Goal: Ask a question

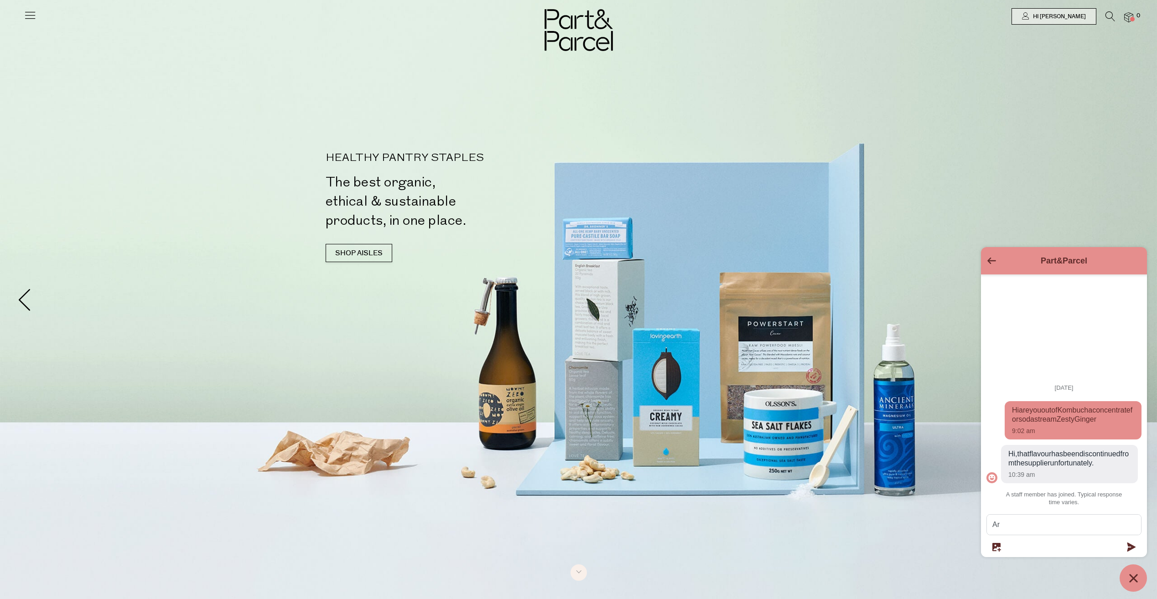
type textarea "A"
click at [1050, 528] on textarea "Is there any other" at bounding box center [1064, 525] width 154 height 20
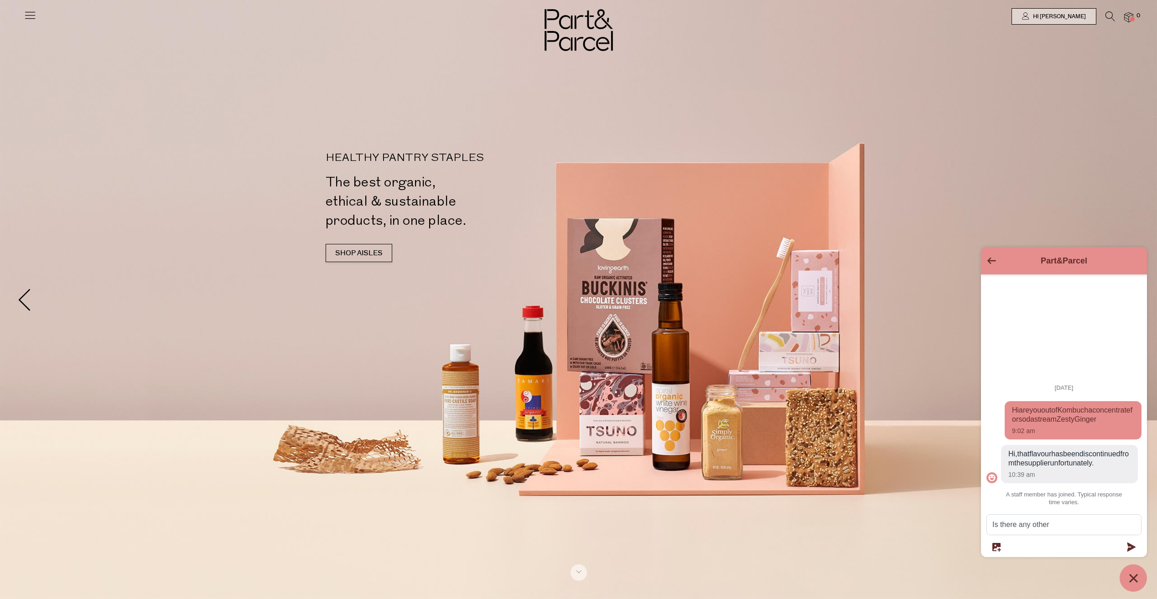
click at [1098, 406] on span "Hi are you out of Kombucha concentrate for soda stream Zesty Ginger" at bounding box center [1073, 415] width 122 height 18
click at [1057, 525] on textarea "Is there any other" at bounding box center [1064, 525] width 154 height 20
drag, startPoint x: 1077, startPoint y: 526, endPoint x: 1033, endPoint y: 344, distance: 187.1
click at [1033, 344] on div "[DATE] Hi are you out of Kombucha concentrate for soda stream Zesty Ginger 9:02…" at bounding box center [1064, 393] width 166 height 236
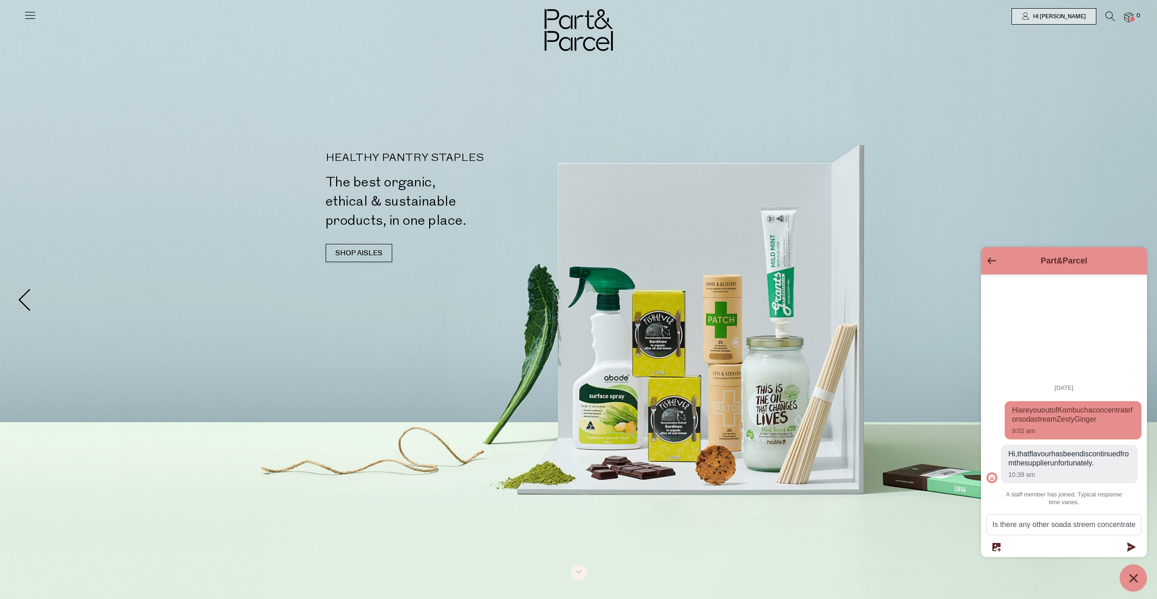
drag, startPoint x: 1060, startPoint y: 528, endPoint x: 1033, endPoint y: 334, distance: 195.7
click at [1033, 334] on div "[DATE] Hi are you out of Kombucha concentrate for soda stream Zesty Ginger 9:02…" at bounding box center [1064, 393] width 166 height 236
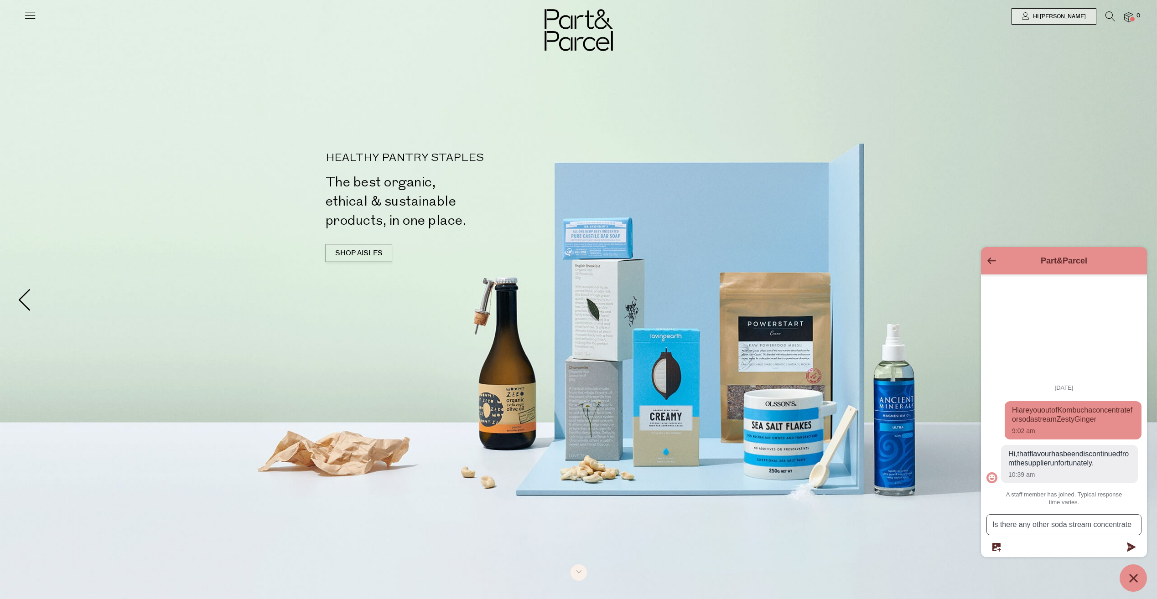
click at [1130, 527] on textarea "Is there any other soda stream concentrate" at bounding box center [1064, 525] width 154 height 20
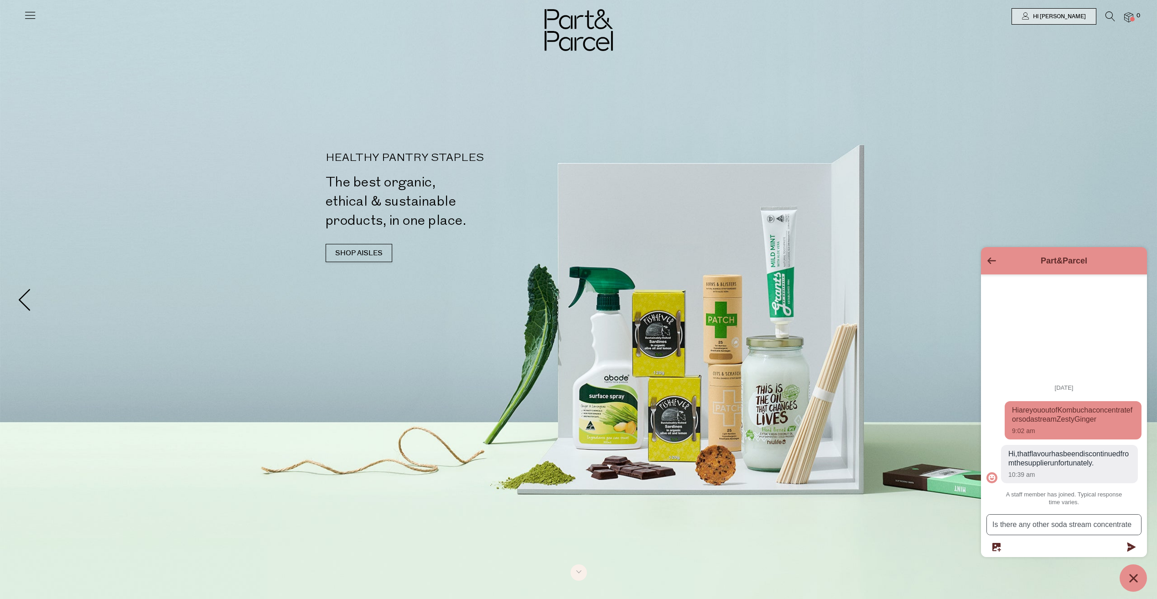
click at [992, 525] on textarea "Is there any other soda stream concentrate" at bounding box center [1064, 525] width 154 height 20
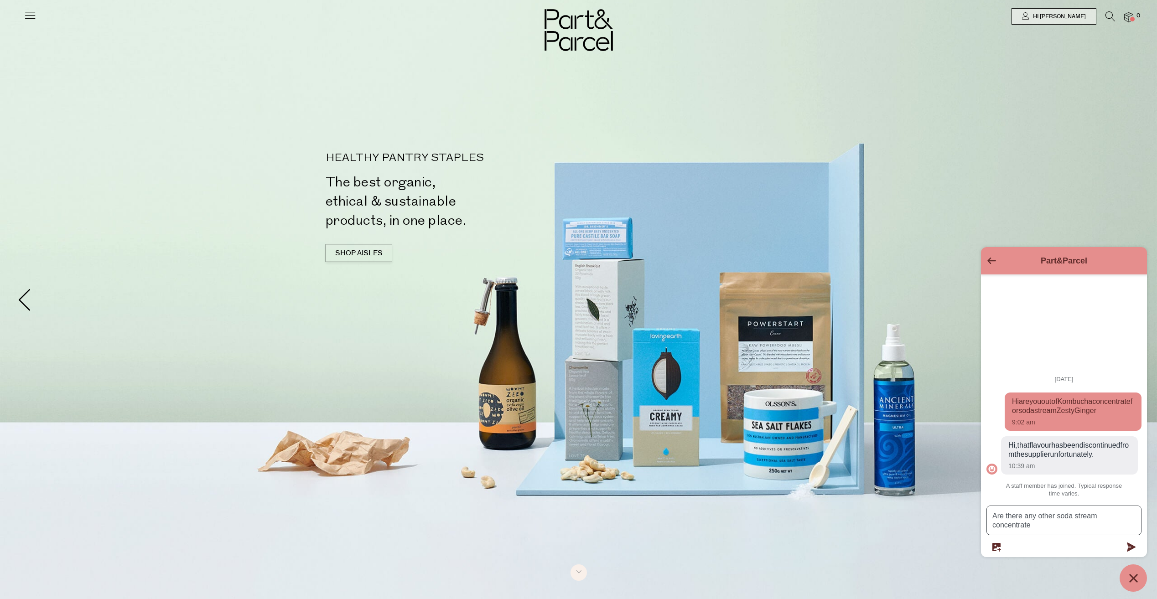
click at [1036, 528] on textarea "Are there any other soda stream concentrate" at bounding box center [1064, 520] width 154 height 29
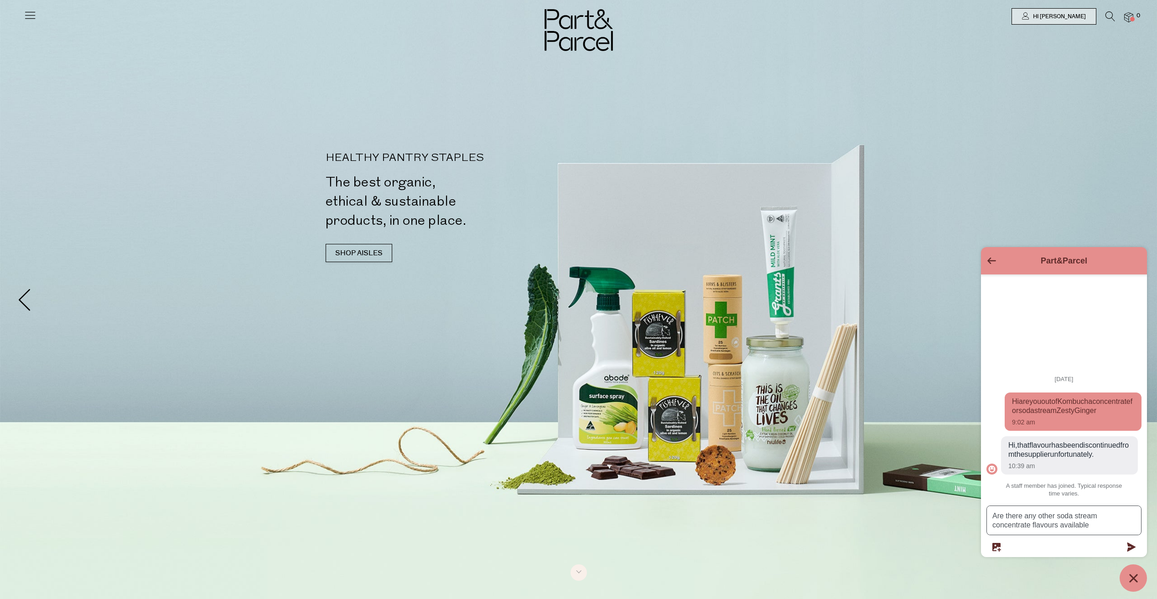
type textarea "Are there any other soda stream concentrate flavours available"
click at [1129, 548] on icon "submit" at bounding box center [1131, 547] width 9 height 9
